Goal: Task Accomplishment & Management: Manage account settings

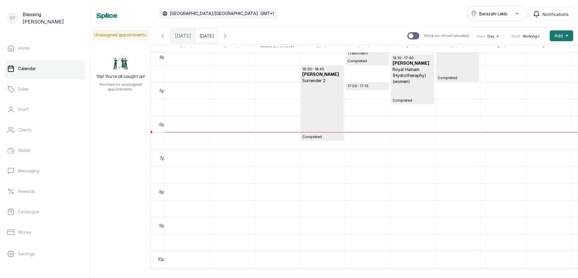
scroll to position [503, 0]
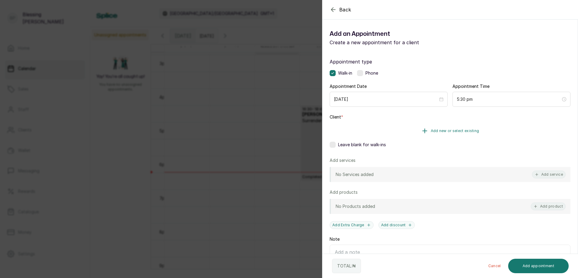
click at [437, 131] on span "Add new or select existing" at bounding box center [454, 130] width 48 height 5
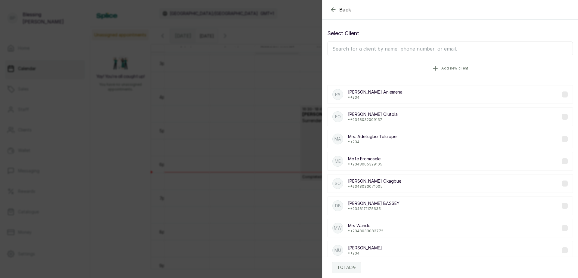
click at [431, 67] on icon "button" at bounding box center [434, 68] width 7 height 7
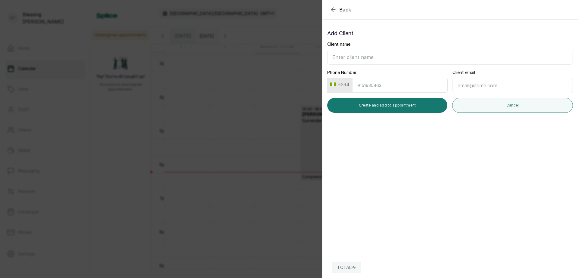
click at [341, 58] on input "Client name" at bounding box center [449, 57] width 245 height 15
type input "[PERSON_NAME]"
click at [366, 87] on input "Phone Number" at bounding box center [399, 85] width 95 height 15
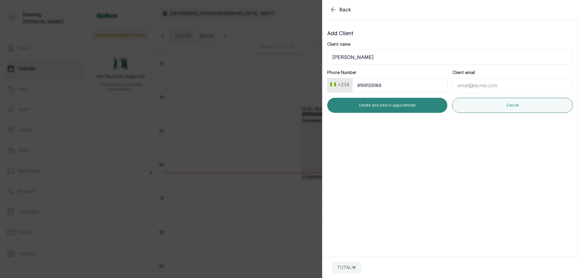
type input "9169133089"
click at [414, 100] on button "Create and add to appointment" at bounding box center [387, 105] width 120 height 15
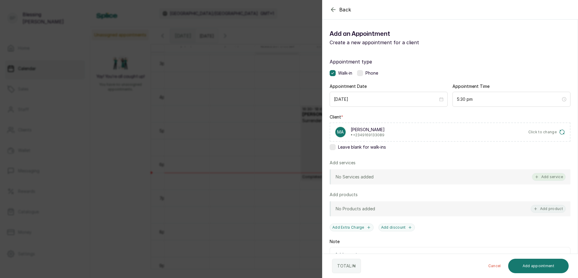
click at [548, 177] on button "Add service" at bounding box center [549, 177] width 34 height 8
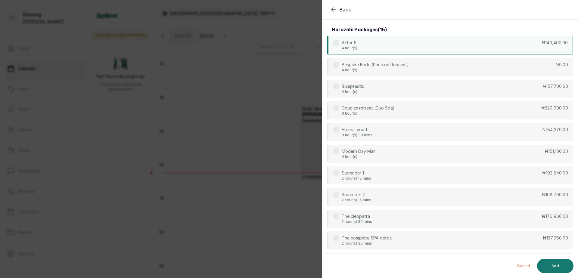
scroll to position [0, 0]
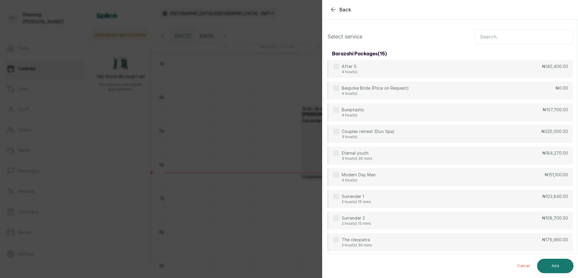
click at [480, 38] on input "text" at bounding box center [523, 36] width 98 height 15
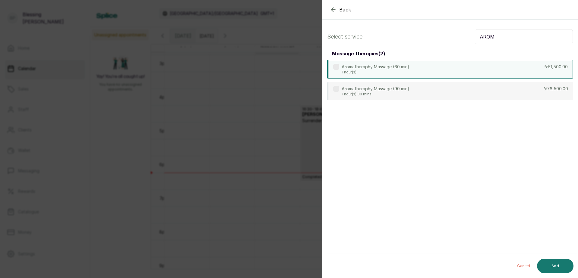
type input "AROM"
click at [551, 66] on p "₦51,500.00" at bounding box center [555, 67] width 23 height 6
click at [562, 264] on button "Add" at bounding box center [555, 266] width 36 height 14
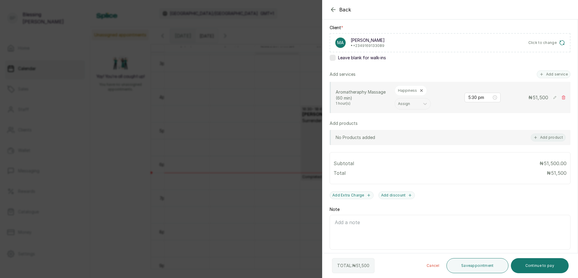
scroll to position [90, 0]
click at [536, 266] on button "Continue to pay" at bounding box center [540, 265] width 58 height 15
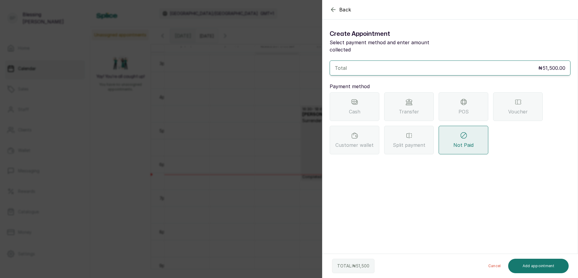
scroll to position [0, 0]
click at [418, 108] on span "Transfer" at bounding box center [409, 111] width 20 height 7
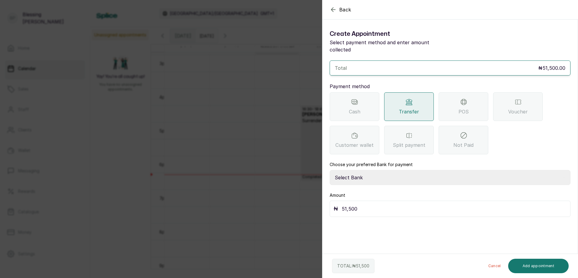
click at [343, 171] on select "Select Bank BARAZAHI LIMITED Access Bank TRACTION/TR BARAZAHI Paystack-Titan Ba…" at bounding box center [449, 177] width 241 height 15
select select "3da602f6-cb5f-407a-81f6-dc86d0307638"
click at [329, 170] on select "Select Bank BARAZAHI LIMITED Access Bank TRACTION/TR BARAZAHI Paystack-Titan Ba…" at bounding box center [449, 177] width 241 height 15
click at [538, 266] on button "Add appointment" at bounding box center [538, 266] width 61 height 14
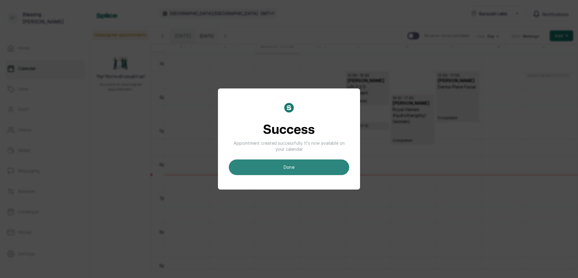
click at [318, 171] on button "done" at bounding box center [289, 167] width 120 height 16
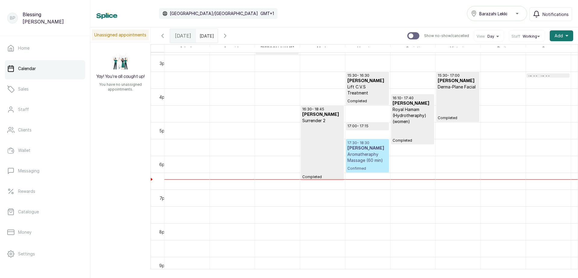
click at [368, 161] on p "Aromatheraphy Massage (60 min)" at bounding box center [367, 157] width 40 height 12
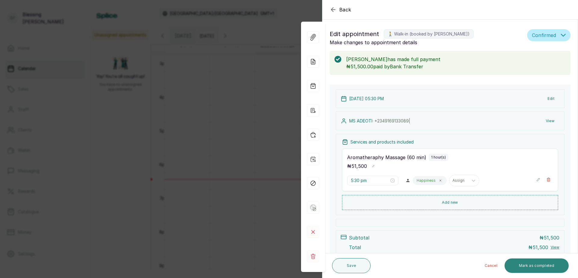
click at [531, 264] on button "Mark as completed" at bounding box center [536, 265] width 64 height 14
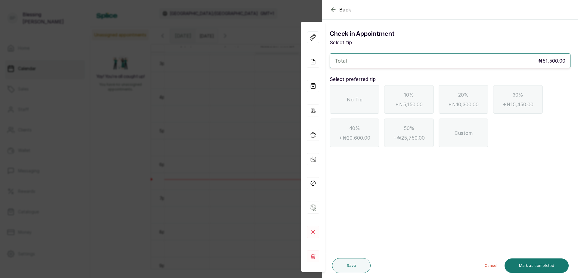
click at [364, 105] on div "No Tip" at bounding box center [354, 99] width 50 height 29
click at [554, 264] on button "Mark as completed" at bounding box center [536, 265] width 64 height 14
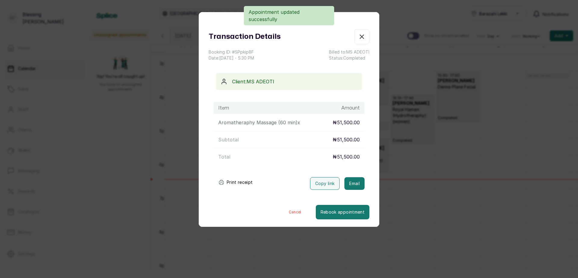
click at [230, 182] on button "Print receipt" at bounding box center [235, 182] width 44 height 12
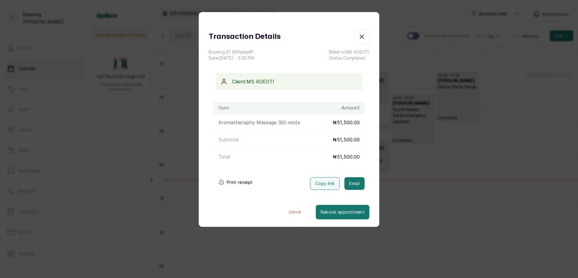
click at [360, 35] on icon "button" at bounding box center [362, 37] width 4 height 4
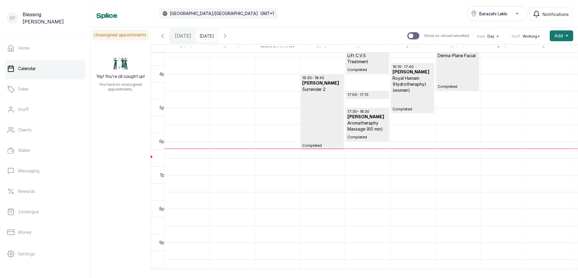
scroll to position [526, 0]
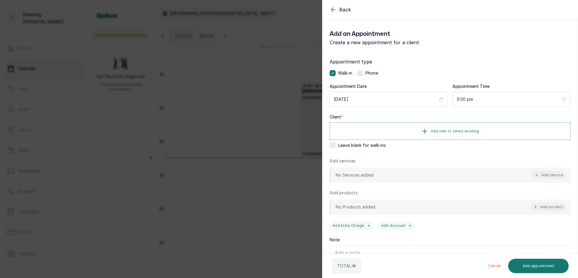
click at [332, 12] on icon "button" at bounding box center [332, 9] width 7 height 7
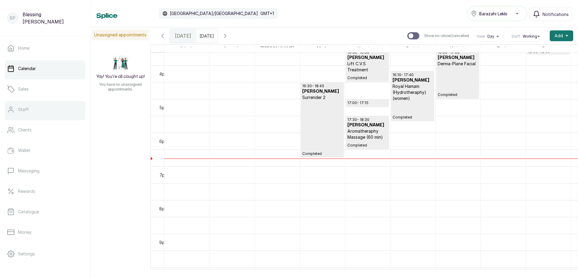
click at [31, 112] on link "Staff" at bounding box center [45, 109] width 80 height 17
